Goal: Task Accomplishment & Management: Use online tool/utility

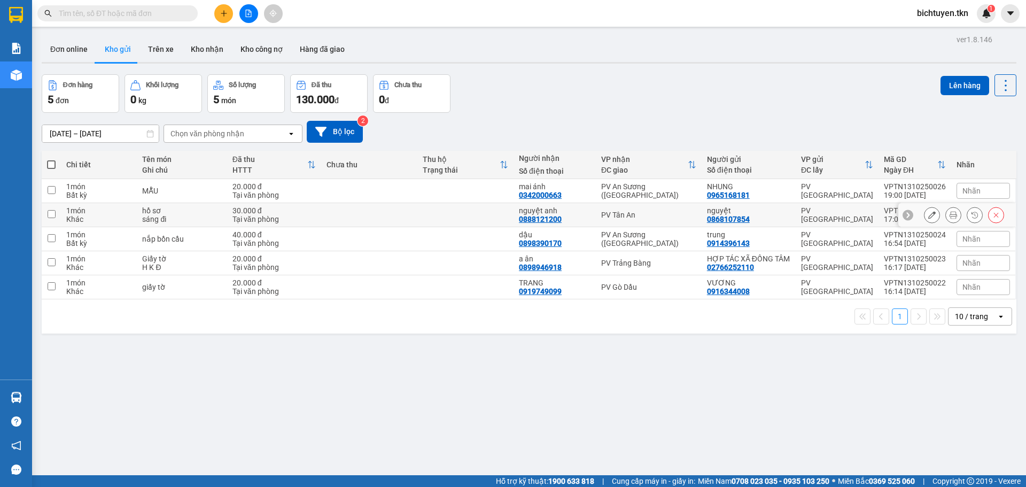
click at [628, 211] on div "PV Tân An" at bounding box center [648, 215] width 95 height 9
checkbox input "true"
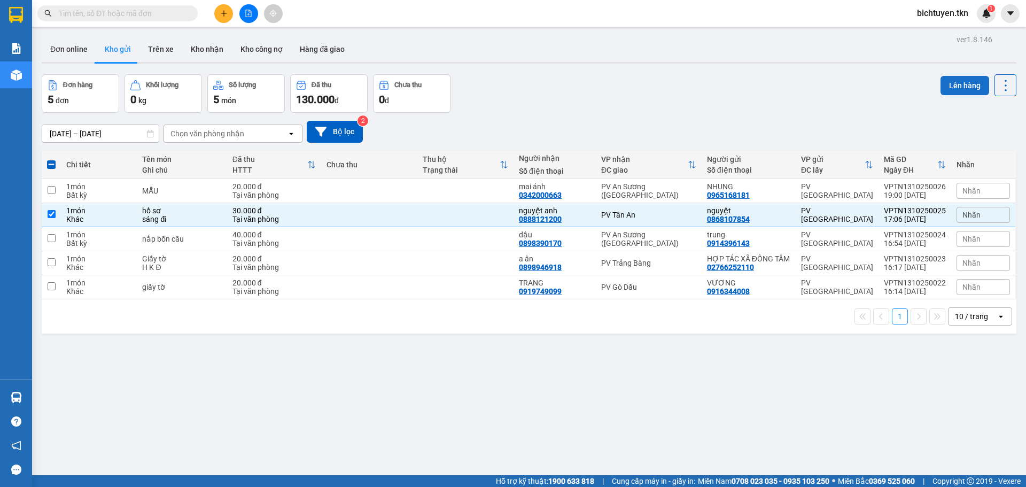
click at [945, 85] on button "Lên hàng" at bounding box center [965, 85] width 49 height 19
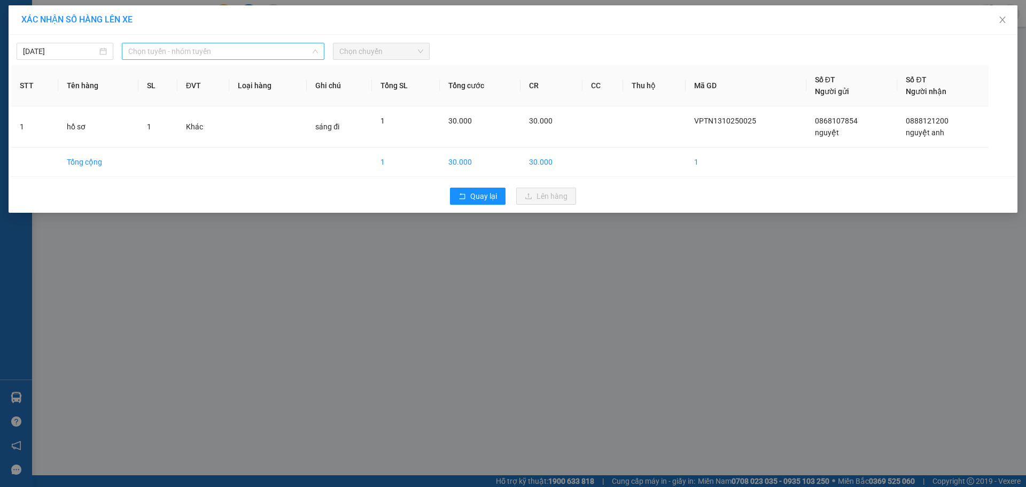
click at [185, 50] on span "Chọn tuyến - nhóm tuyến" at bounding box center [223, 51] width 190 height 16
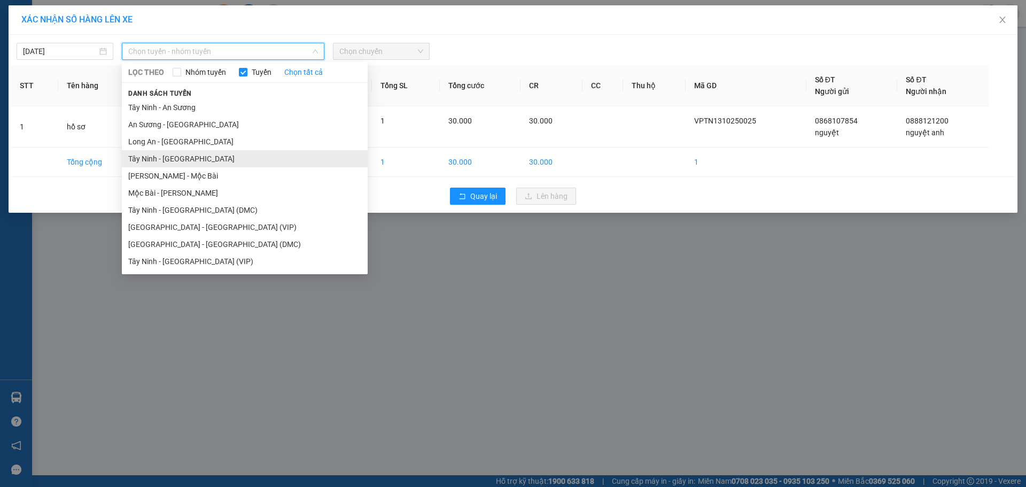
click at [220, 161] on li "Tây Ninh - Long An" at bounding box center [245, 158] width 246 height 17
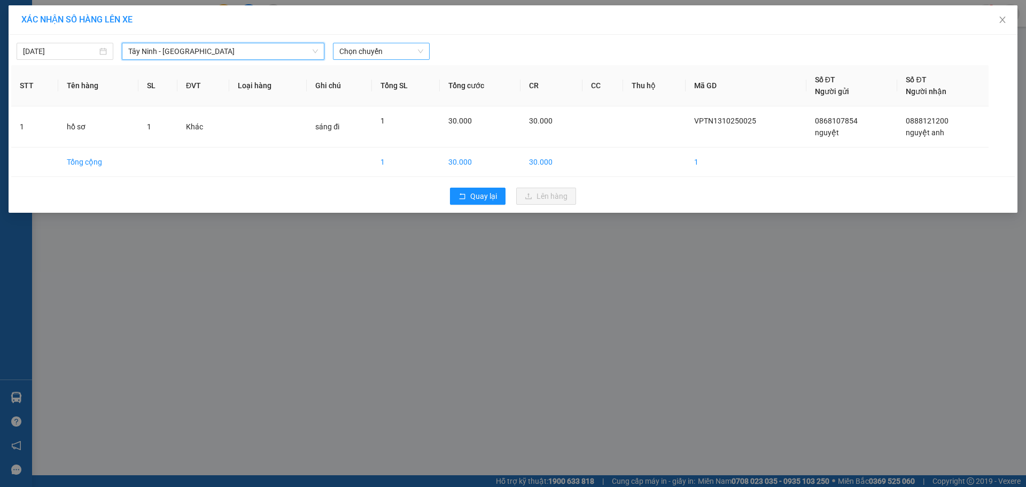
click at [345, 50] on span "Chọn chuyến" at bounding box center [381, 51] width 84 height 16
click at [383, 88] on div "04:30 (TC) - 50H-508.16" at bounding box center [380, 90] width 83 height 12
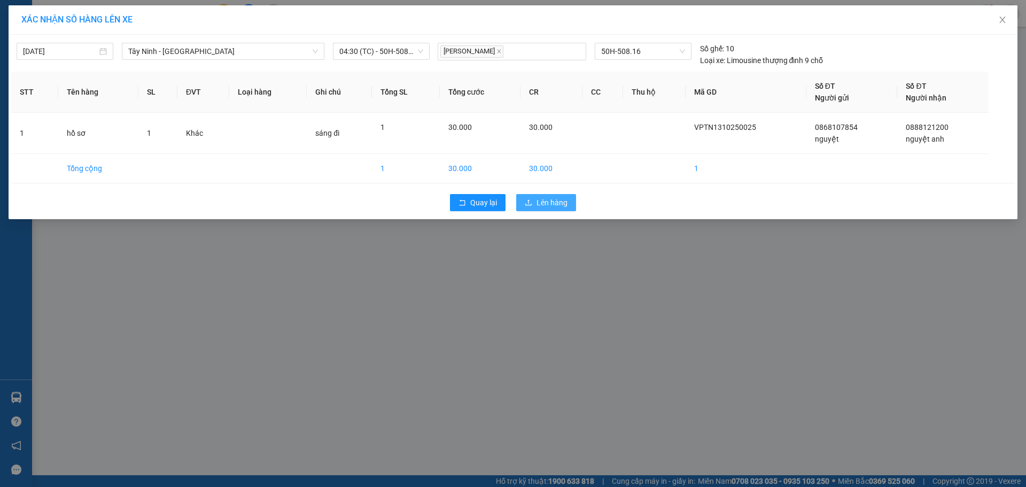
click at [558, 204] on span "Lên hàng" at bounding box center [552, 203] width 31 height 12
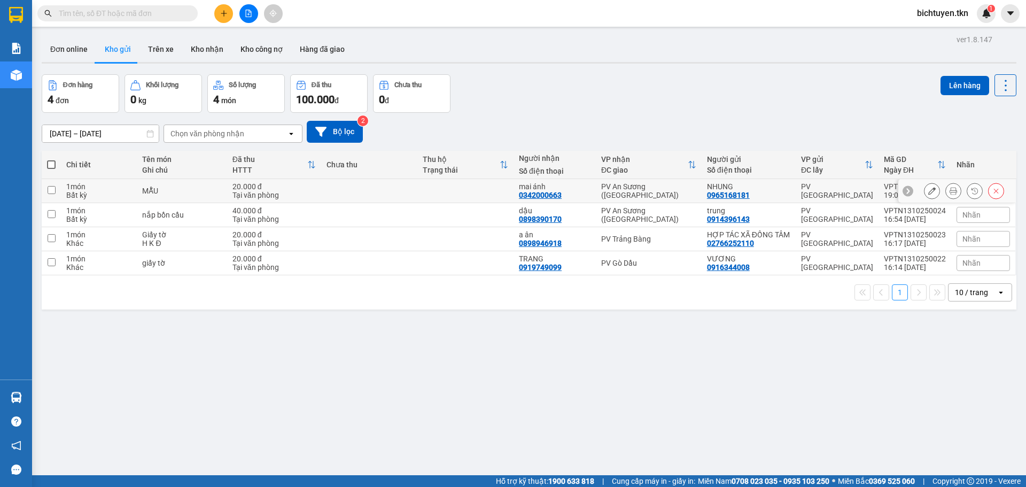
click at [654, 183] on td "PV An Sương ([GEOGRAPHIC_DATA])" at bounding box center [649, 191] width 106 height 24
checkbox input "true"
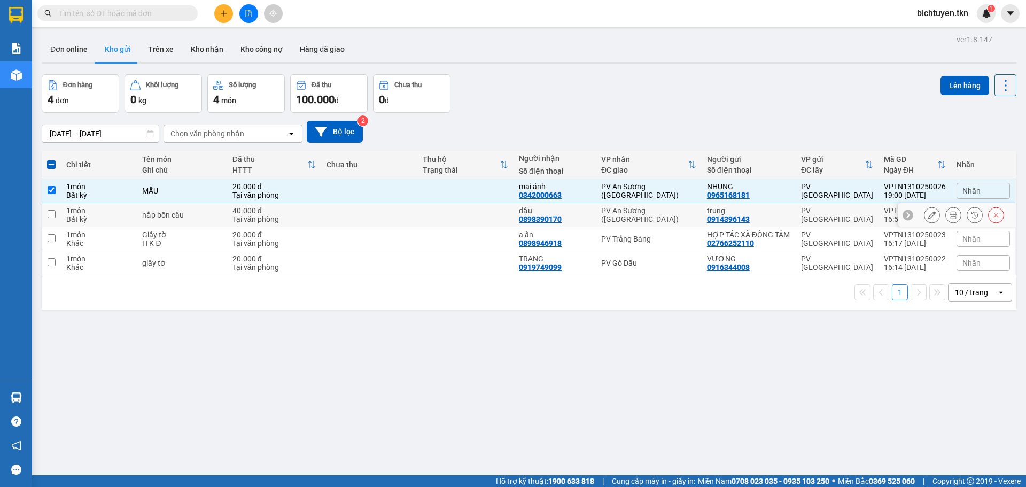
click at [660, 211] on div "PV An Sương (Hàng Hóa)" at bounding box center [648, 214] width 95 height 17
checkbox input "true"
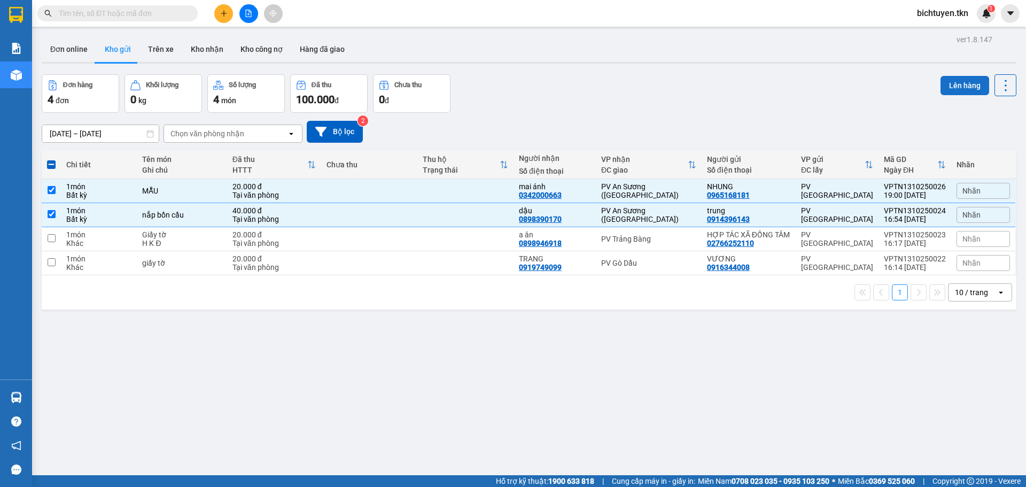
click at [958, 88] on button "Lên hàng" at bounding box center [965, 85] width 49 height 19
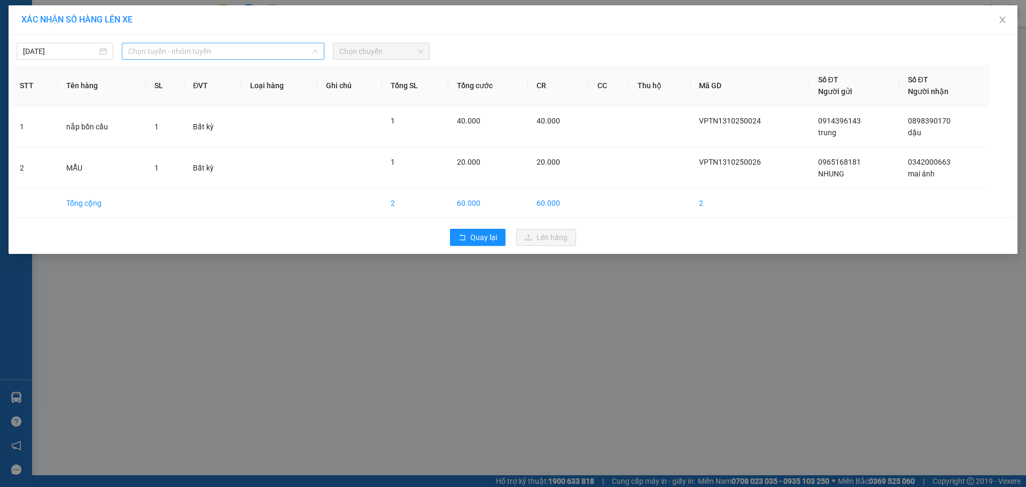
click at [177, 50] on span "Chọn tuyến - nhóm tuyến" at bounding box center [223, 51] width 190 height 16
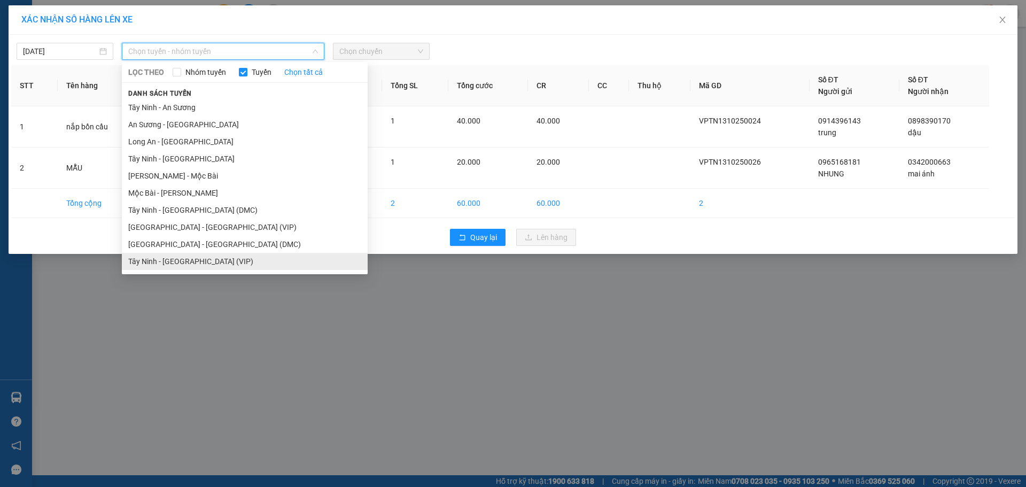
click at [186, 267] on li "Tây Ninh - Sài Gòn (VIP)" at bounding box center [245, 261] width 246 height 17
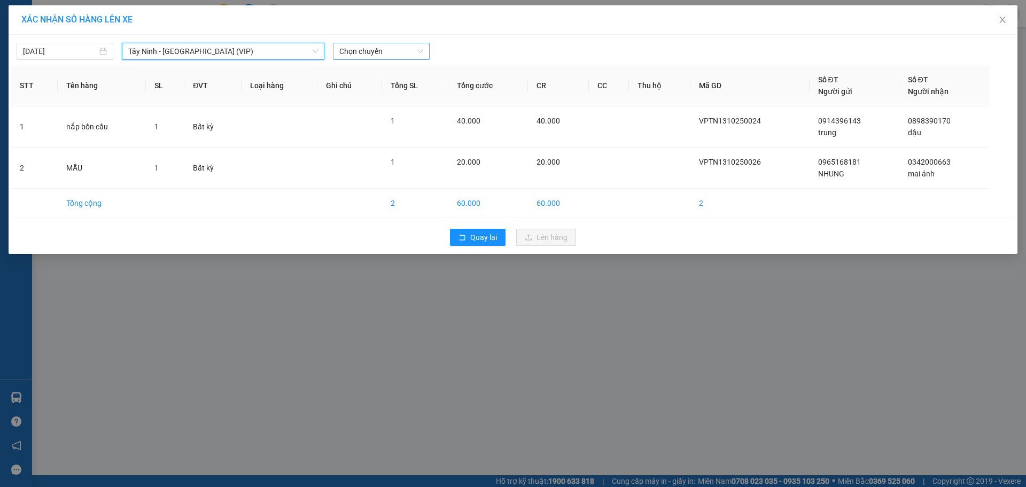
click at [368, 48] on span "Chọn chuyến" at bounding box center [381, 51] width 84 height 16
type input "4832"
click at [385, 76] on div "05:10 (TC) - 50H-948.32" at bounding box center [380, 73] width 83 height 12
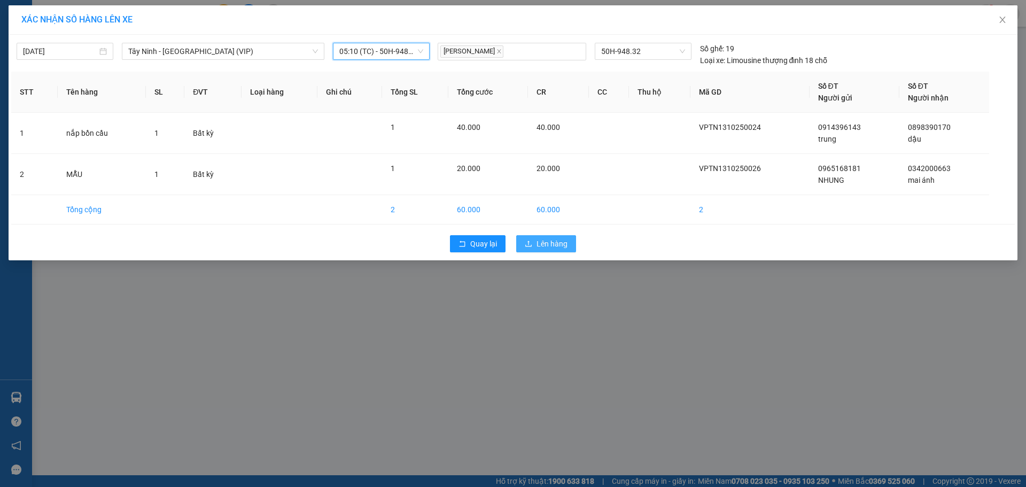
click at [569, 244] on button "Lên hàng" at bounding box center [546, 243] width 60 height 17
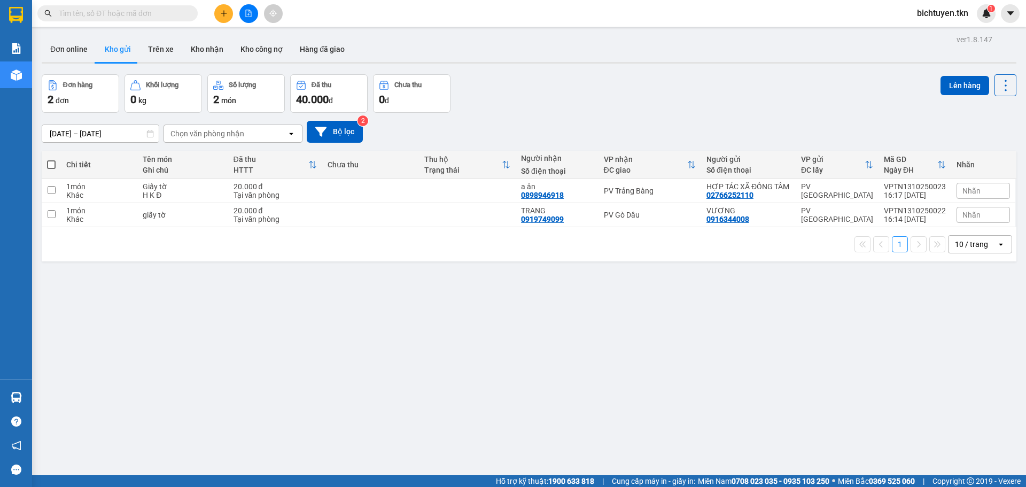
click at [249, 359] on div "ver 1.8.147 Đơn online Kho gửi Trên xe Kho nhận Kho công nợ Hàng đã giao Đơn hà…" at bounding box center [529, 275] width 984 height 487
